Goal: Transaction & Acquisition: Purchase product/service

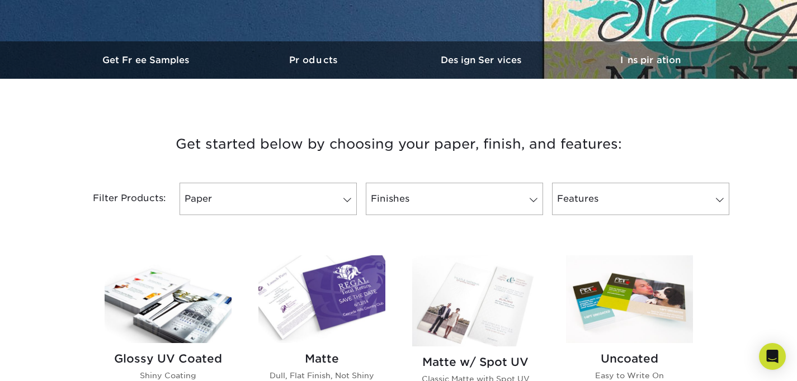
scroll to position [357, 0]
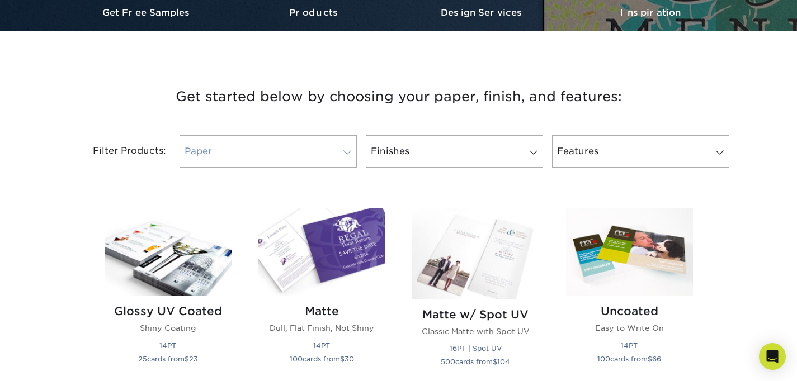
click at [243, 158] on link "Paper" at bounding box center [268, 151] width 177 height 32
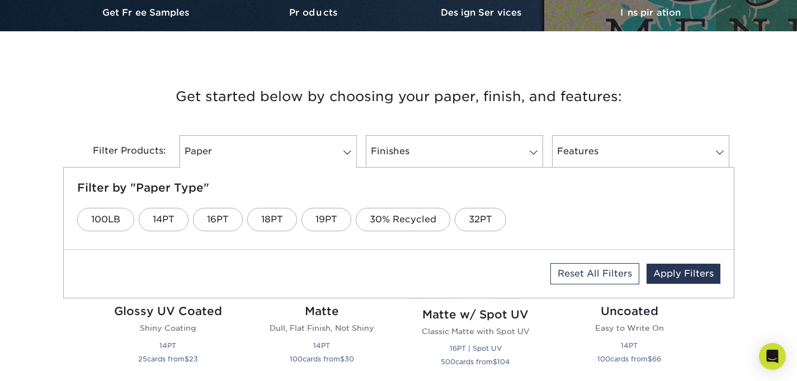
click at [425, 121] on h3 "Get started below by choosing your paper, finish, and features:" at bounding box center [399, 97] width 654 height 50
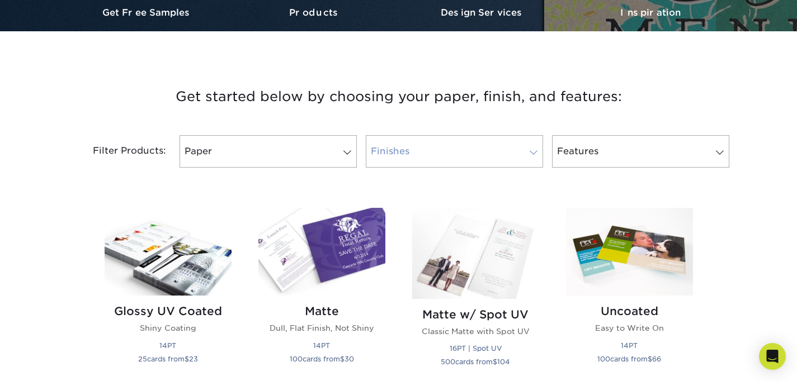
click at [428, 150] on link "Finishes" at bounding box center [454, 151] width 177 height 32
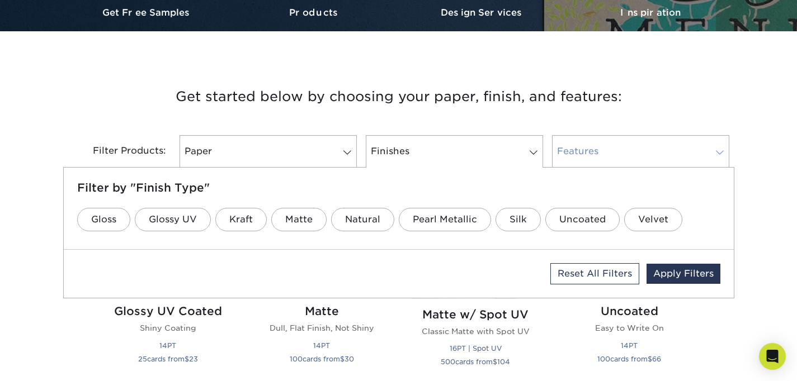
click at [608, 135] on link "Features" at bounding box center [640, 151] width 177 height 32
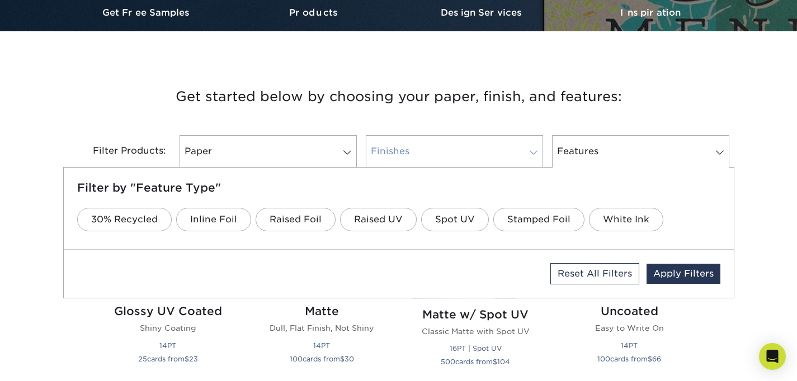
click at [473, 152] on link "Finishes" at bounding box center [454, 151] width 177 height 32
click at [356, 219] on link "Natural" at bounding box center [362, 219] width 63 height 23
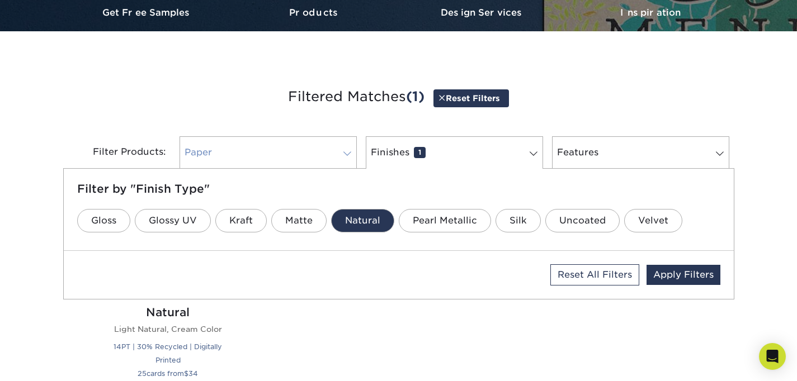
click at [316, 144] on link "Paper 0" at bounding box center [268, 152] width 177 height 32
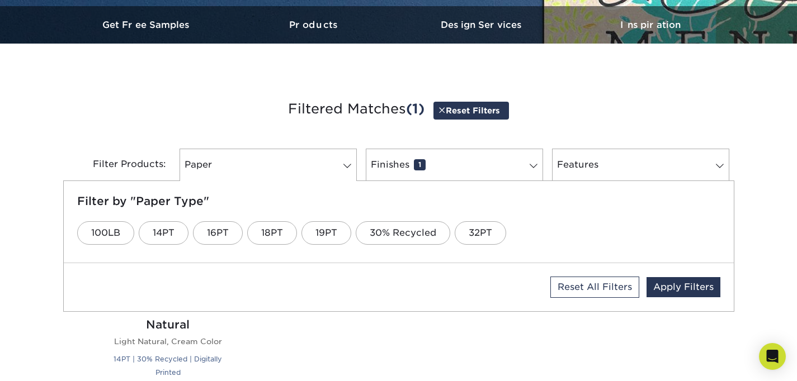
scroll to position [342, 0]
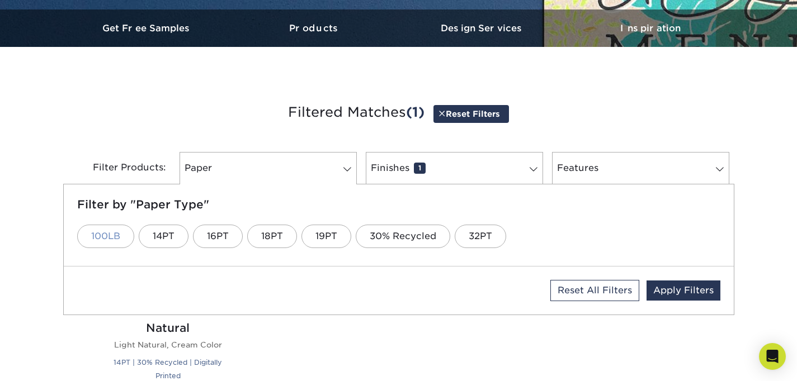
click at [109, 235] on link "100LB" at bounding box center [105, 236] width 57 height 23
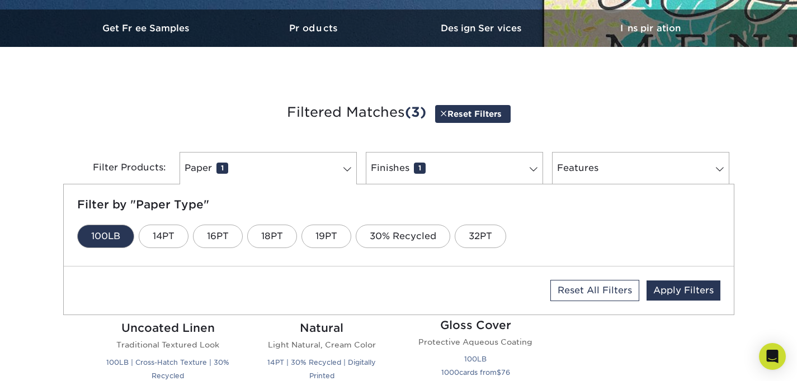
click at [120, 159] on div "Filter Products:" at bounding box center [119, 168] width 112 height 32
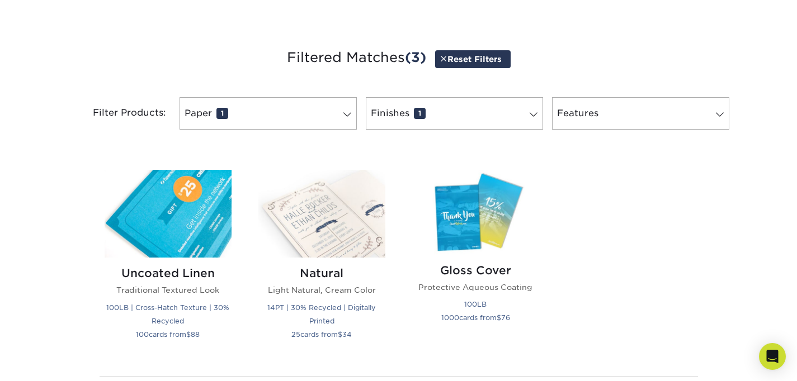
scroll to position [405, 0]
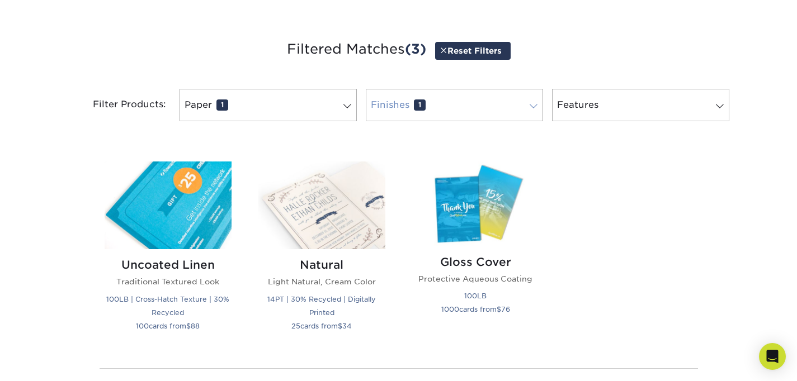
click at [420, 105] on span "1" at bounding box center [420, 105] width 12 height 11
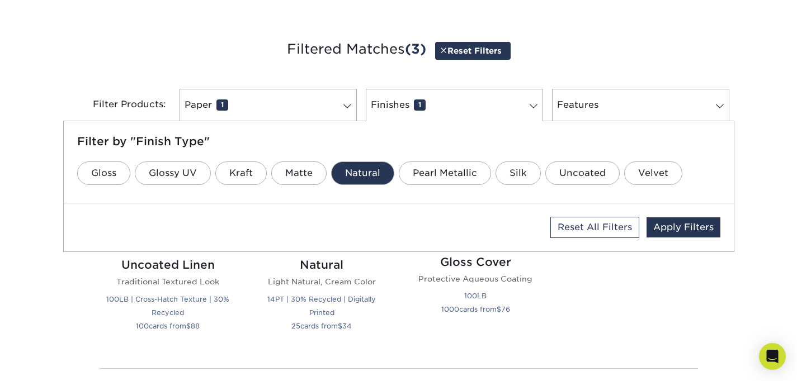
click at [360, 169] on link "Natural" at bounding box center [362, 173] width 63 height 23
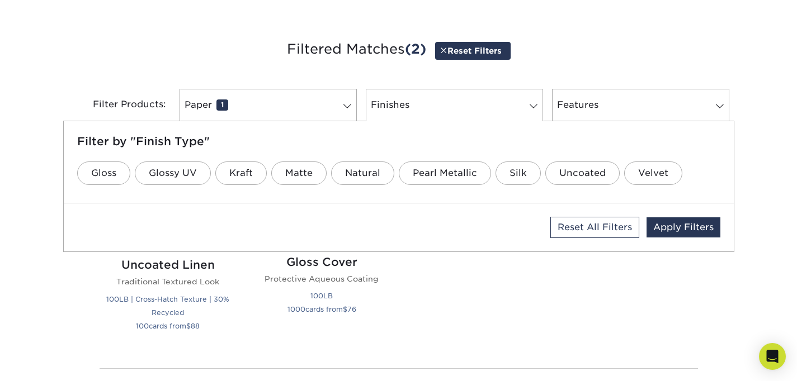
click at [390, 324] on div "Gloss Cover Protective Aqueous Coating 100LB 1000 cards from $ 76" at bounding box center [322, 254] width 154 height 184
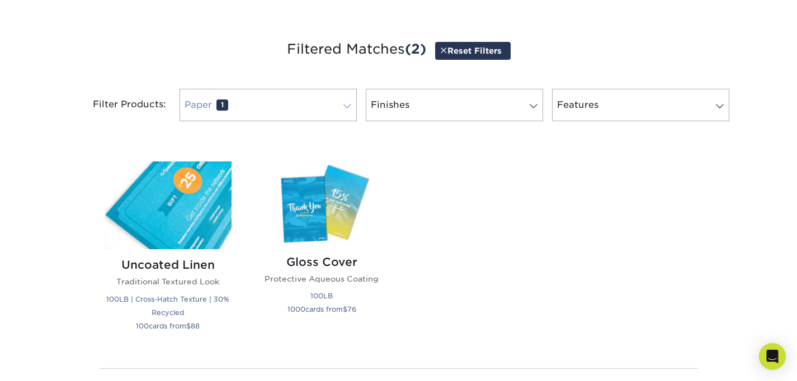
click at [289, 100] on link "Paper 1" at bounding box center [268, 105] width 177 height 32
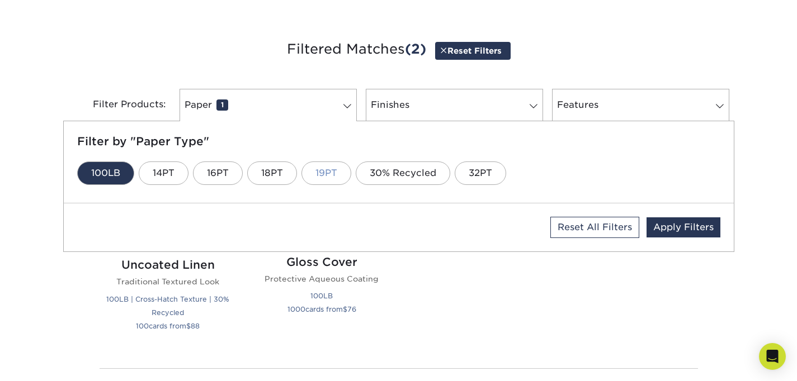
click at [324, 170] on link "19PT" at bounding box center [327, 173] width 50 height 23
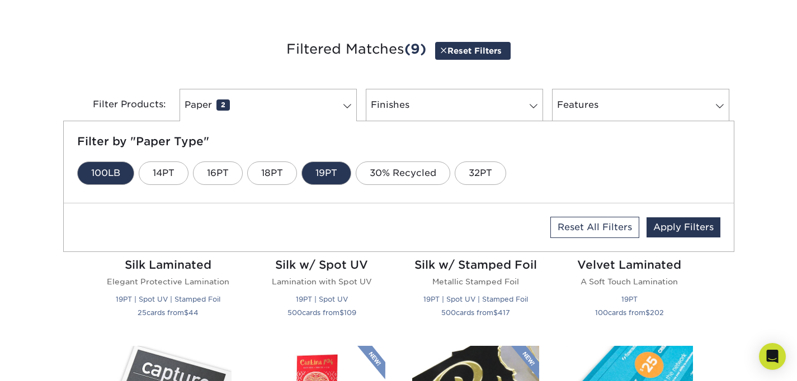
click at [105, 170] on link "100LB" at bounding box center [105, 173] width 57 height 23
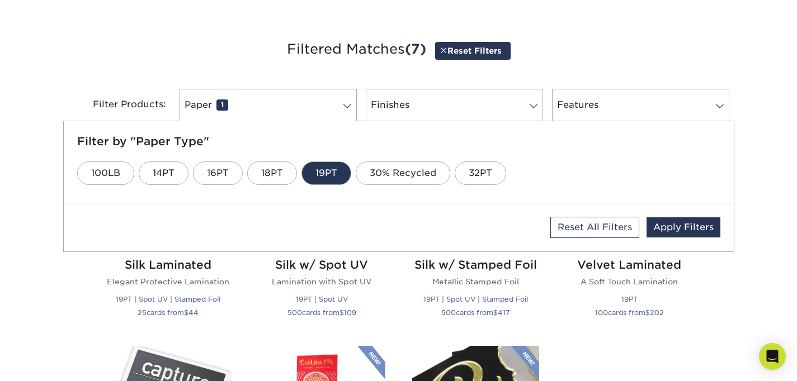
click at [77, 305] on div "Get started below by choosing your paper, finish, and features: Filtered Matche…" at bounding box center [398, 353] width 797 height 684
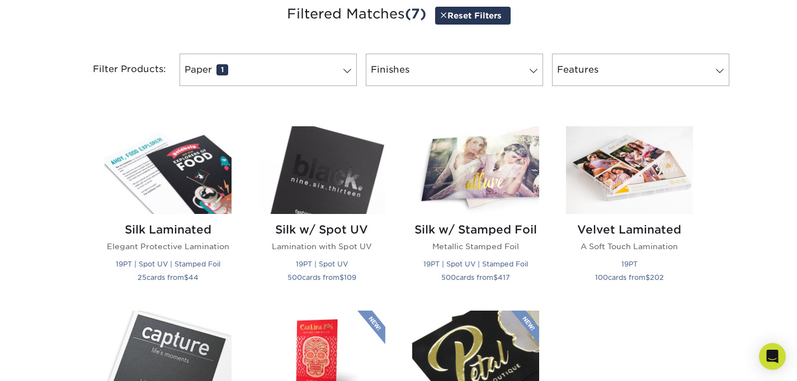
scroll to position [419, 0]
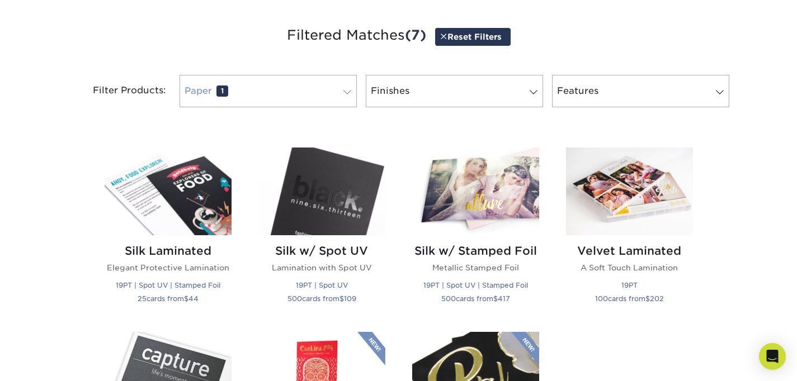
click at [213, 84] on link "Paper 1" at bounding box center [268, 91] width 177 height 32
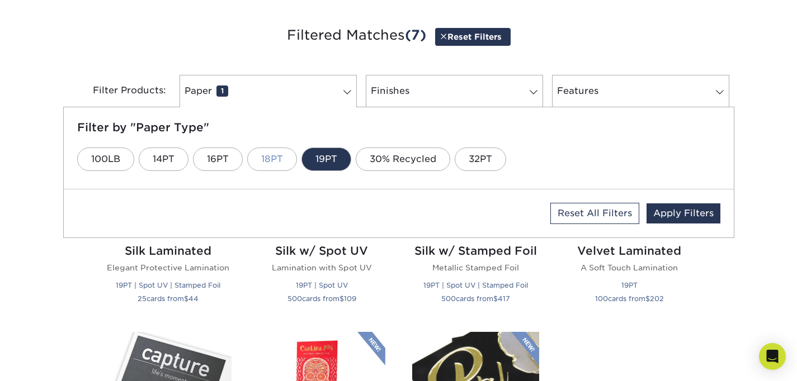
click at [274, 157] on link "18PT" at bounding box center [272, 159] width 50 height 23
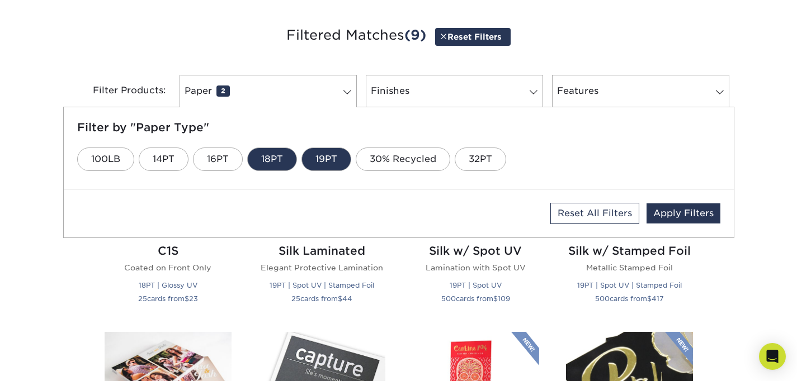
click at [337, 157] on link "19PT" at bounding box center [327, 159] width 50 height 23
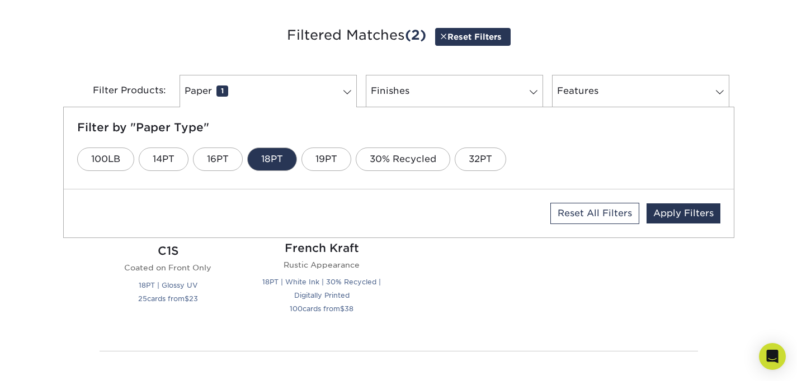
click at [67, 286] on div "Get started below by choosing your paper, finish, and features: Filtered Matche…" at bounding box center [398, 234] width 797 height 474
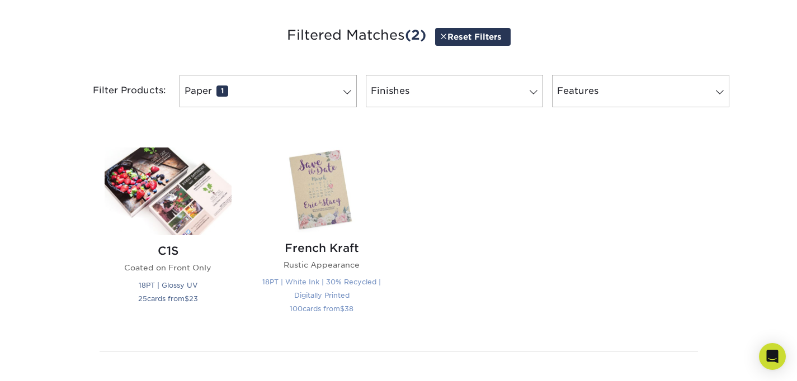
click at [328, 200] on img at bounding box center [321, 190] width 127 height 84
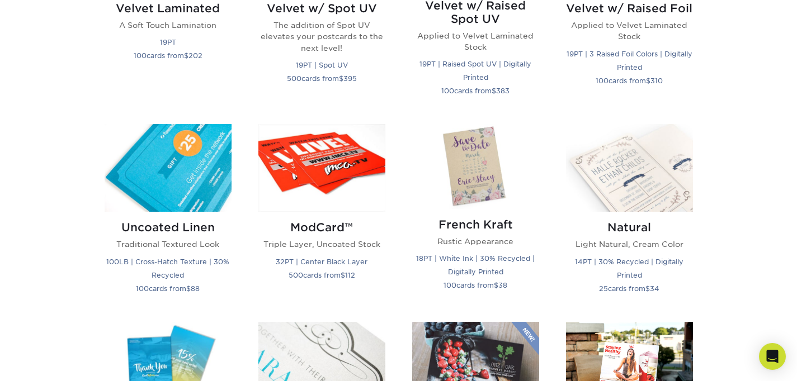
scroll to position [1239, 0]
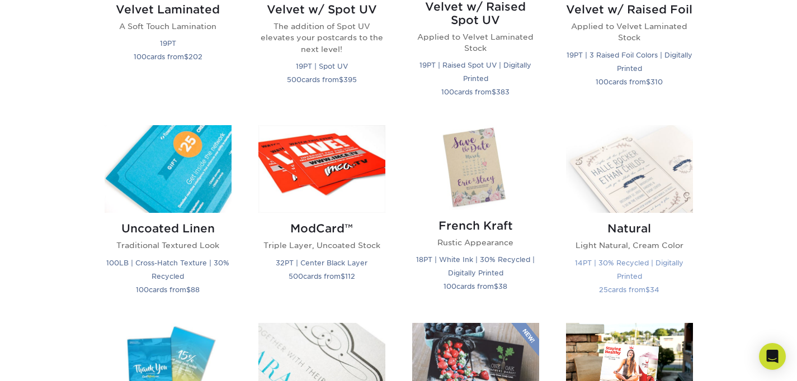
click at [634, 189] on img at bounding box center [629, 169] width 127 height 88
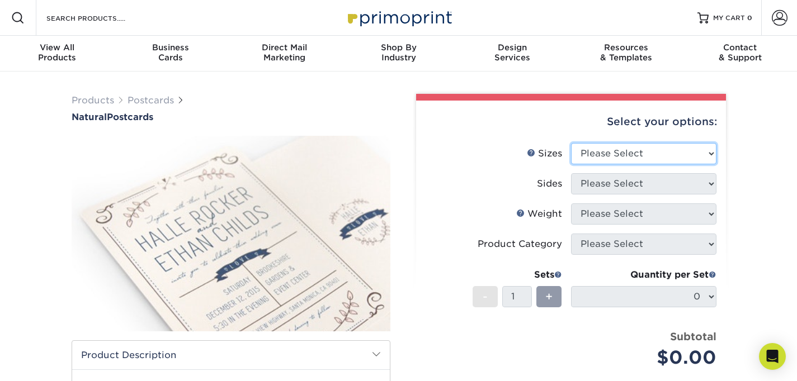
click at [602, 155] on select "Please Select 2" x 4" 2" x 6" 3.5" x 8.5" 4" x 6" 4" x 8.5" 4" x 9" 4.25" x 11"…" at bounding box center [643, 153] width 145 height 21
select select "4.00x9.00"
click at [571, 143] on select "Please Select 2" x 4" 2" x 6" 3.5" x 8.5" 4" x 6" 4" x 8.5" 4" x 9" 4.25" x 11"…" at bounding box center [643, 153] width 145 height 21
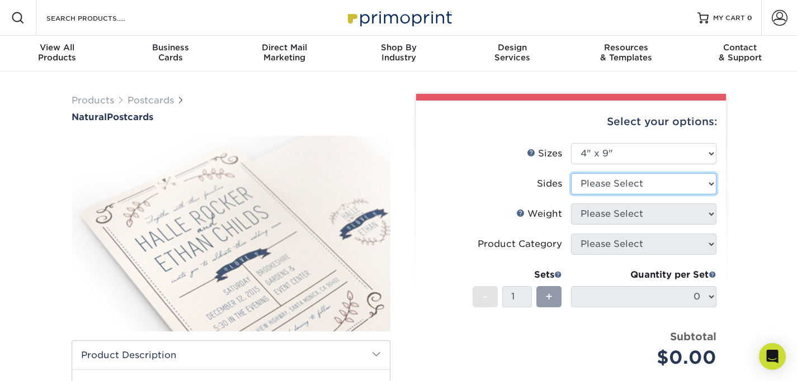
click at [611, 186] on select "Please Select Print Both Sides Print Front Only" at bounding box center [643, 183] width 145 height 21
select select "13abbda7-1d64-4f25-8bb2-c179b224825d"
click at [571, 173] on select "Please Select Print Both Sides Print Front Only" at bounding box center [643, 183] width 145 height 21
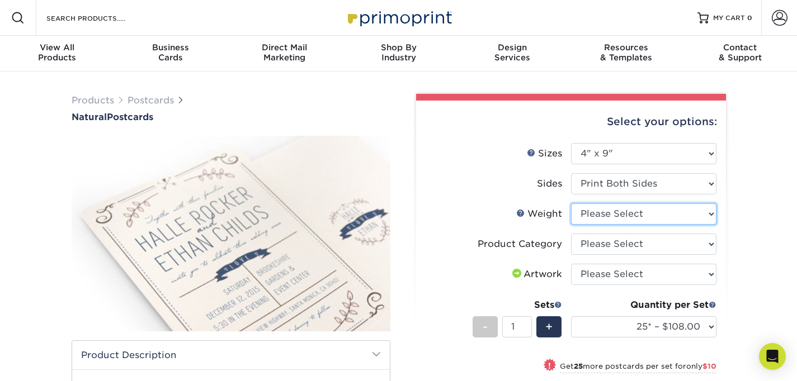
click at [630, 215] on select "Please Select 14PTNT" at bounding box center [643, 214] width 145 height 21
select select "14PTNT"
click at [571, 204] on select "Please Select 14PTNT" at bounding box center [643, 214] width 145 height 21
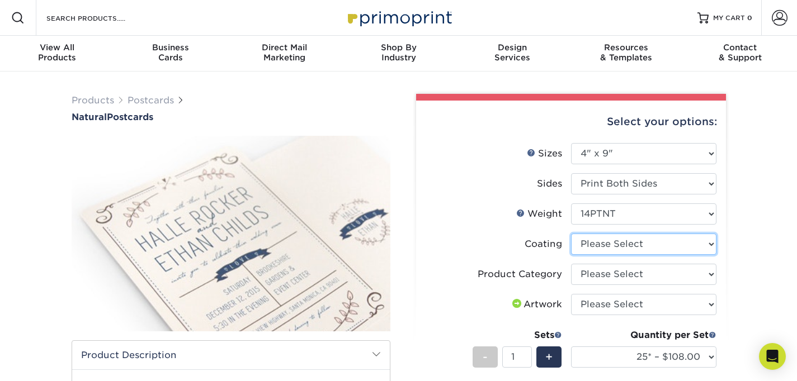
click at [621, 236] on select at bounding box center [643, 244] width 145 height 21
select select "3e7618de-abca-4bda-9f97-8b9129e913d8"
click at [571, 234] on select at bounding box center [643, 244] width 145 height 21
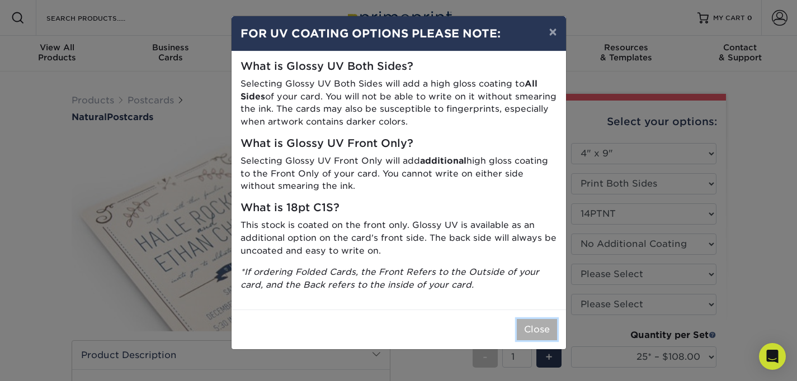
click at [534, 327] on button "Close" at bounding box center [537, 329] width 40 height 21
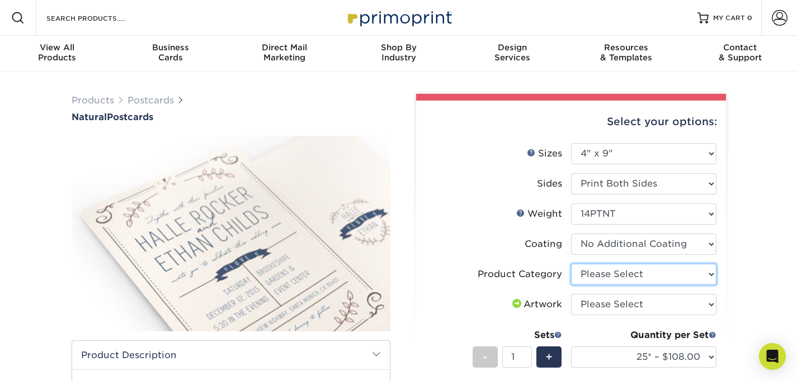
click at [597, 274] on select "Please Select Postcards" at bounding box center [643, 274] width 145 height 21
select select "9b7272e0-d6c8-4c3c-8e97-d3a1bcdab858"
click at [571, 264] on select "Please Select Postcards" at bounding box center [643, 274] width 145 height 21
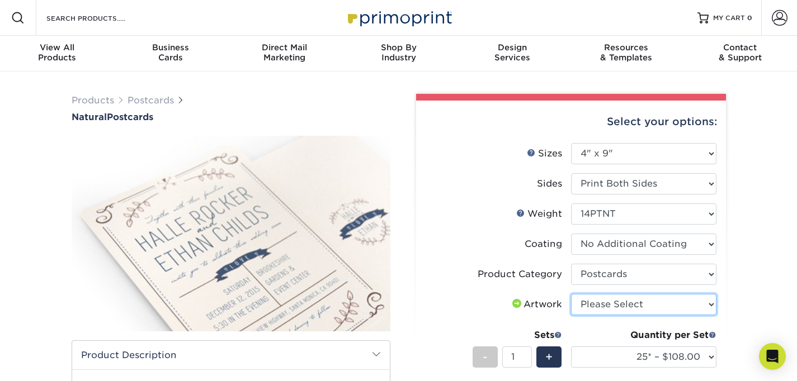
click at [597, 303] on select "Please Select I will upload files I need a design - $150" at bounding box center [643, 304] width 145 height 21
select select "upload"
click at [571, 294] on select "Please Select I will upload files I need a design - $150" at bounding box center [643, 304] width 145 height 21
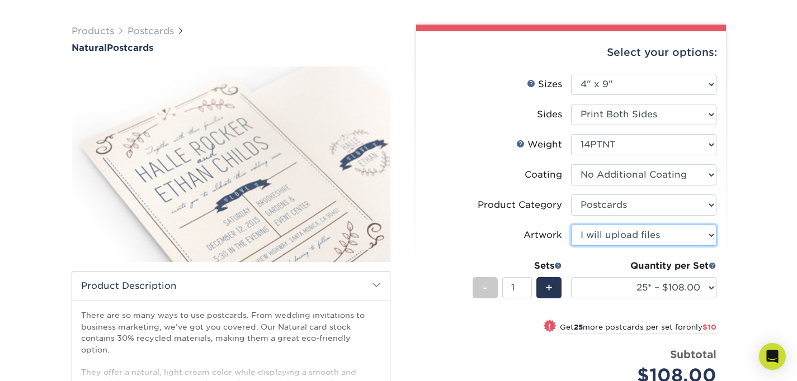
scroll to position [137, 0]
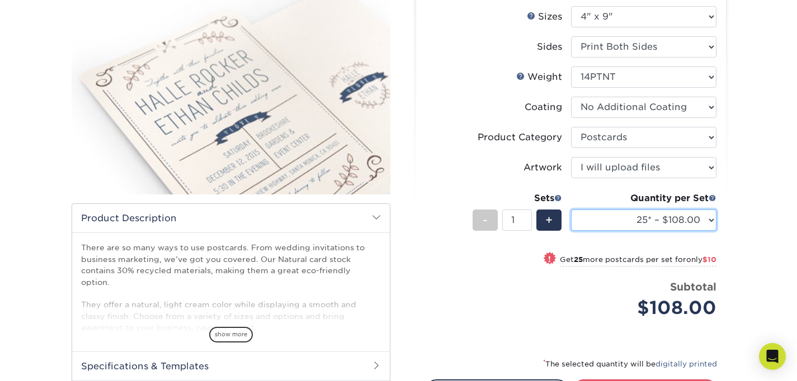
click at [600, 223] on select "25* – $108.00 50* – $118.00 75* – $138.00 100* – $145.00 250* – $178.00 500* – …" at bounding box center [643, 220] width 145 height 21
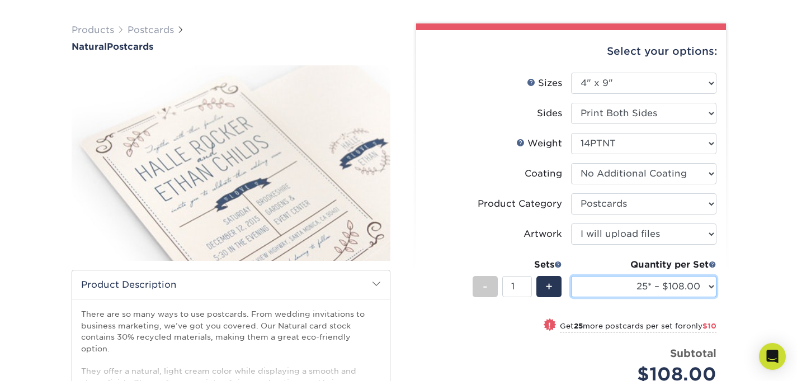
scroll to position [72, 0]
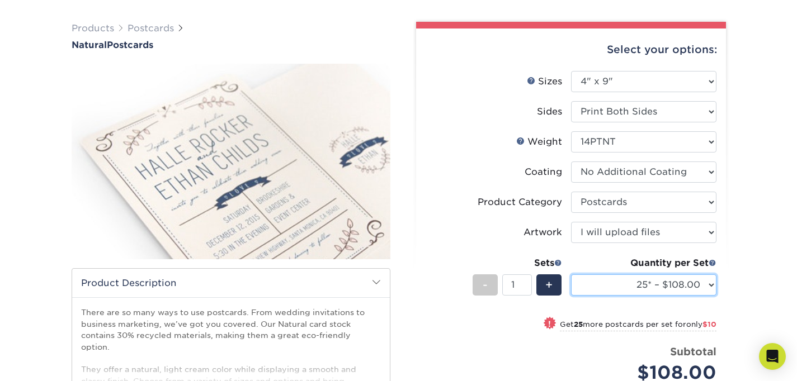
click at [641, 284] on select "25* – $108.00 50* – $118.00 75* – $138.00 100* – $145.00 250* – $178.00 500* – …" at bounding box center [643, 285] width 145 height 21
select select "100* – $145.00"
click at [571, 275] on select "25* – $108.00 50* – $118.00 75* – $138.00 100* – $145.00 250* – $178.00 500* – …" at bounding box center [643, 285] width 145 height 21
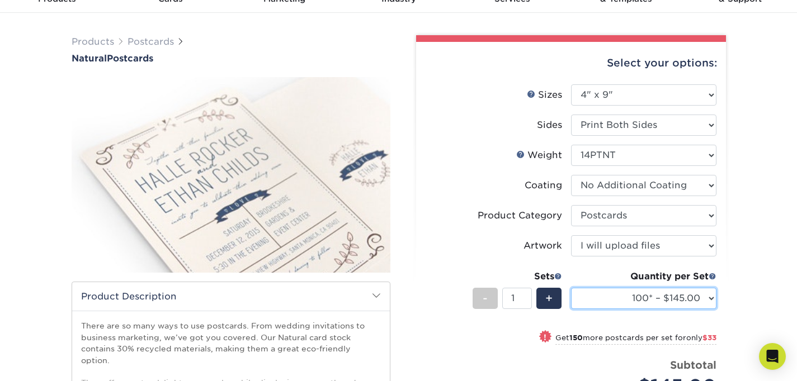
scroll to position [0, 0]
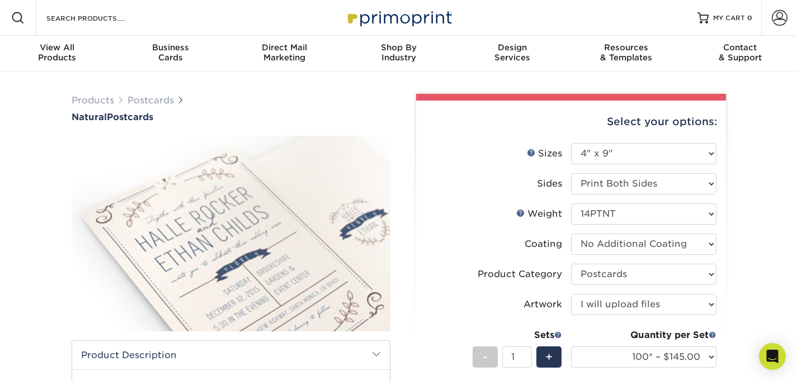
click at [371, 101] on div "Products Postcards Natural Postcards" at bounding box center [231, 108] width 319 height 29
